Goal: Task Accomplishment & Management: Manage account settings

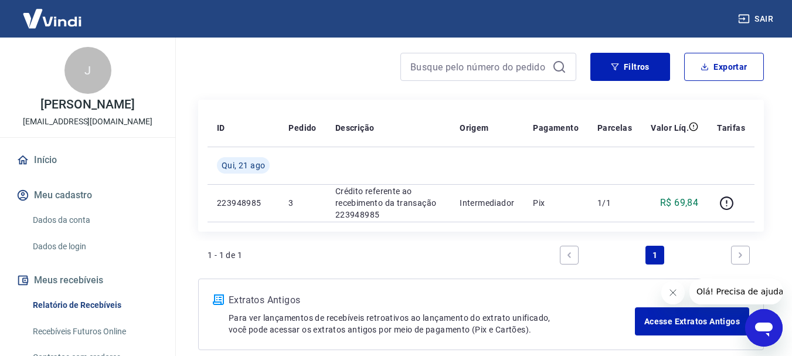
scroll to position [87, 0]
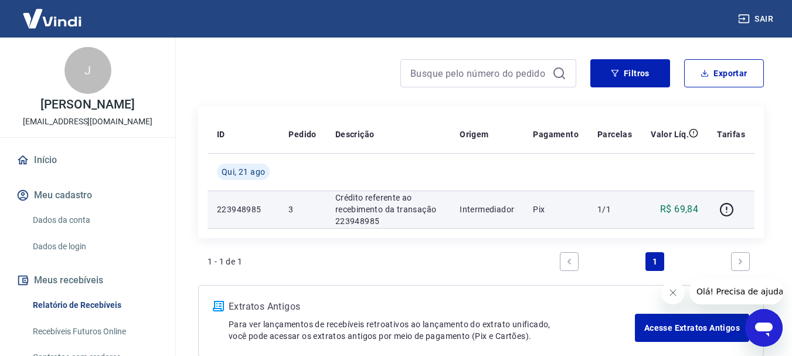
click at [681, 210] on p "R$ 69,84" at bounding box center [679, 209] width 38 height 14
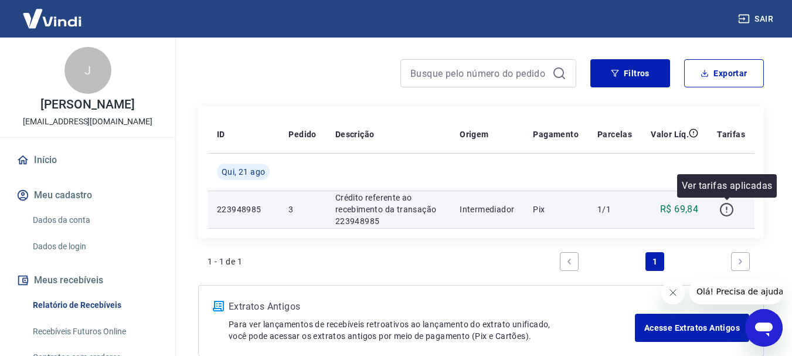
click at [727, 210] on icon "button" at bounding box center [726, 209] width 15 height 15
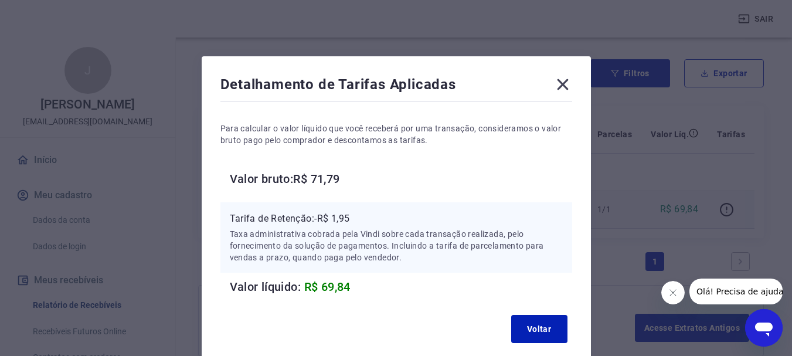
click at [563, 81] on icon at bounding box center [562, 84] width 19 height 19
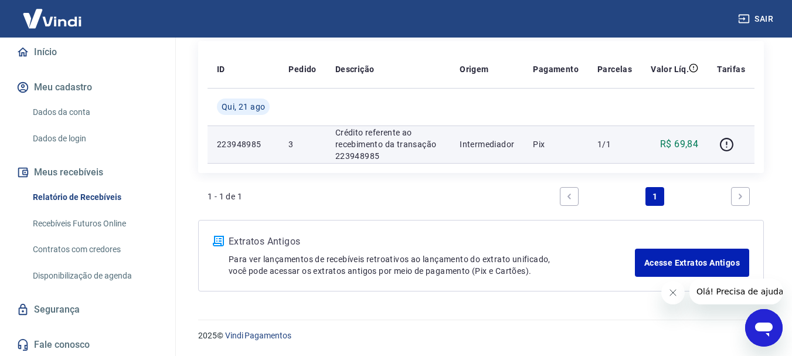
scroll to position [110, 0]
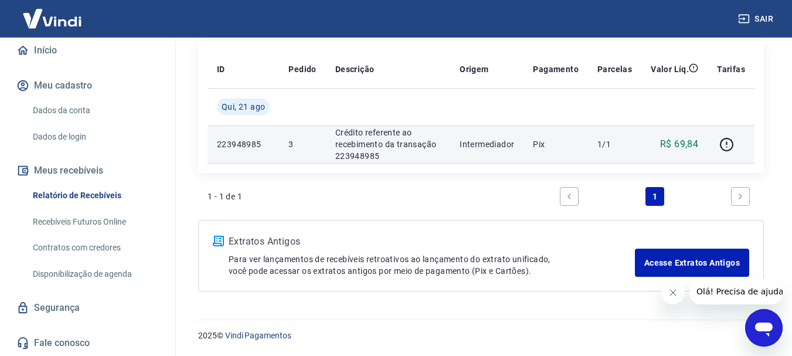
click at [125, 276] on link "Disponibilização de agenda" at bounding box center [94, 274] width 133 height 24
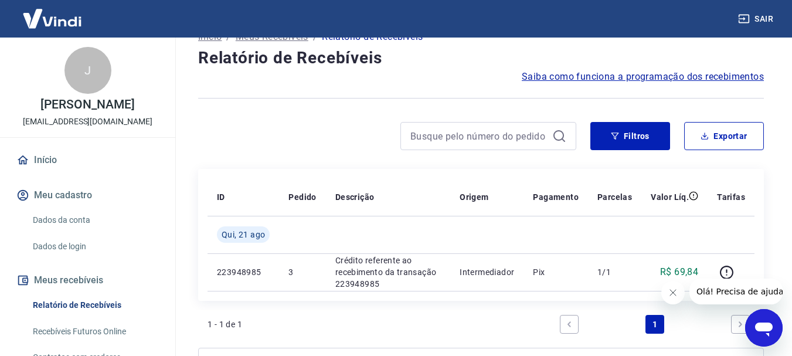
scroll to position [39, 0]
